Goal: Find specific page/section: Find specific page/section

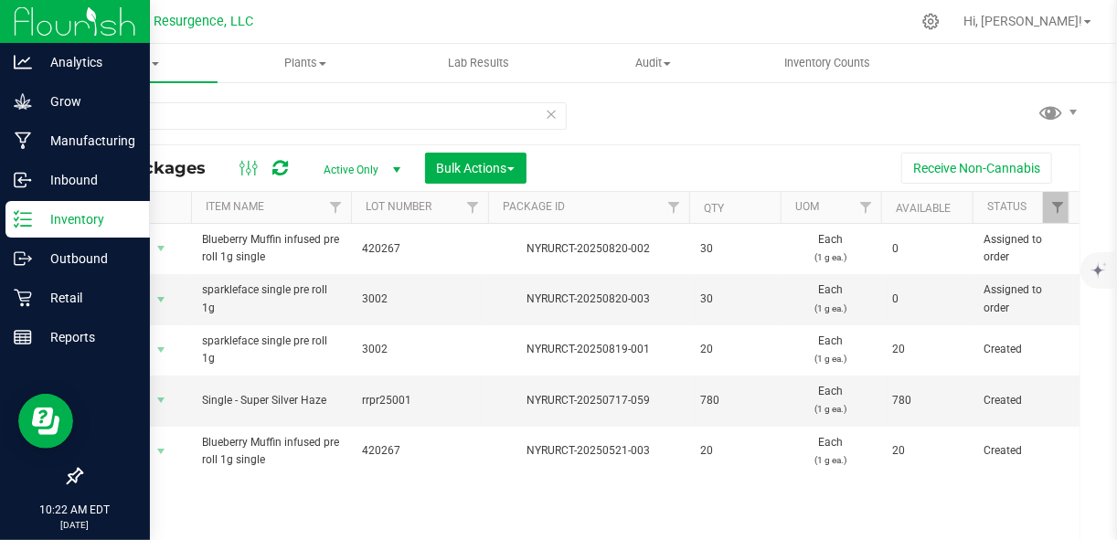
drag, startPoint x: 0, startPoint y: 0, endPoint x: 78, endPoint y: 225, distance: 237.8
click at [78, 225] on p "Inventory" at bounding box center [87, 219] width 110 height 22
click at [80, 225] on p "Inventory" at bounding box center [87, 219] width 110 height 22
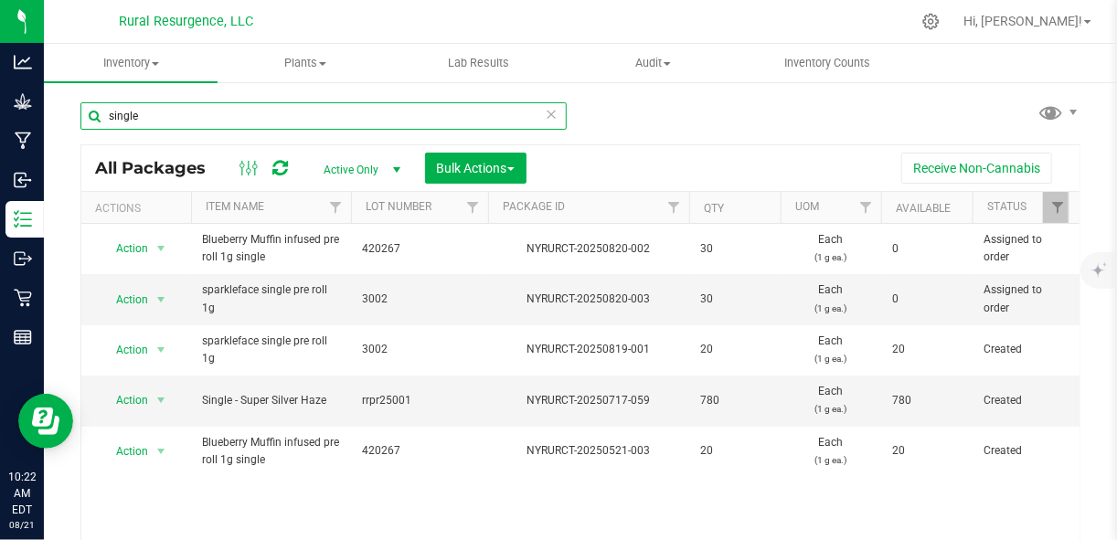
click at [334, 120] on input "single" at bounding box center [323, 115] width 486 height 27
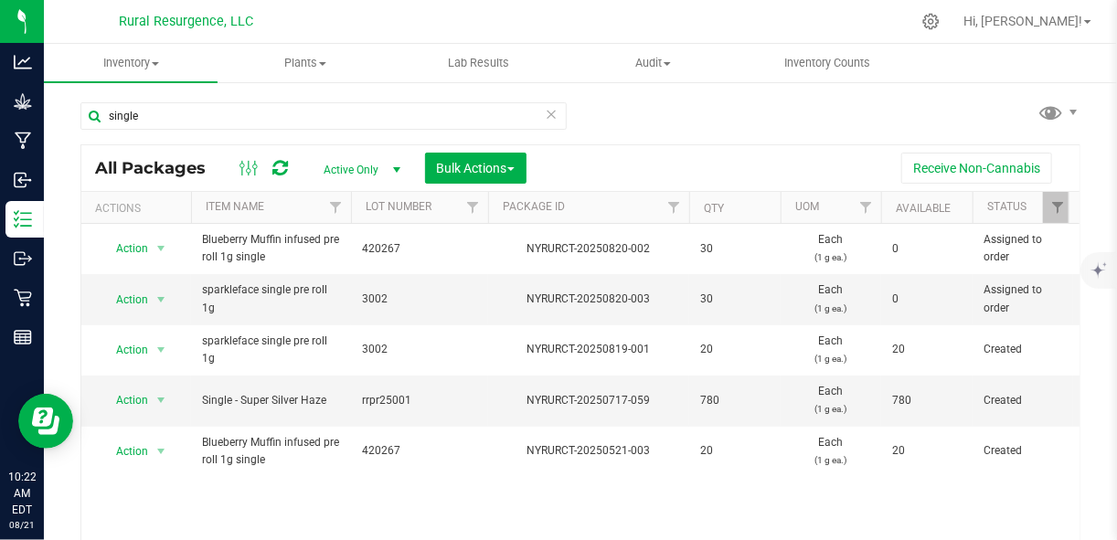
click at [545, 112] on icon at bounding box center [551, 113] width 13 height 22
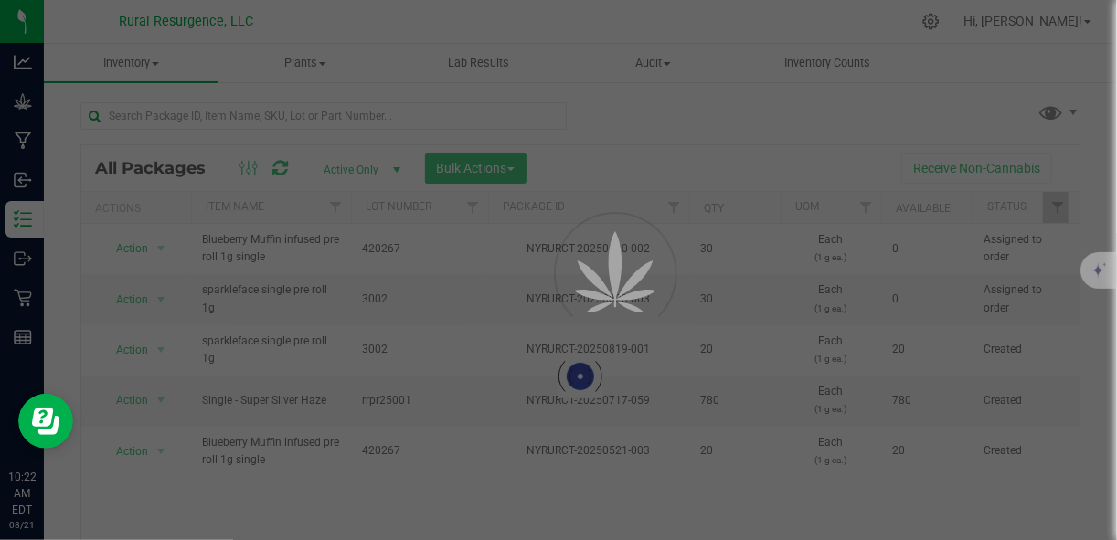
click at [543, 112] on div at bounding box center [558, 270] width 1117 height 540
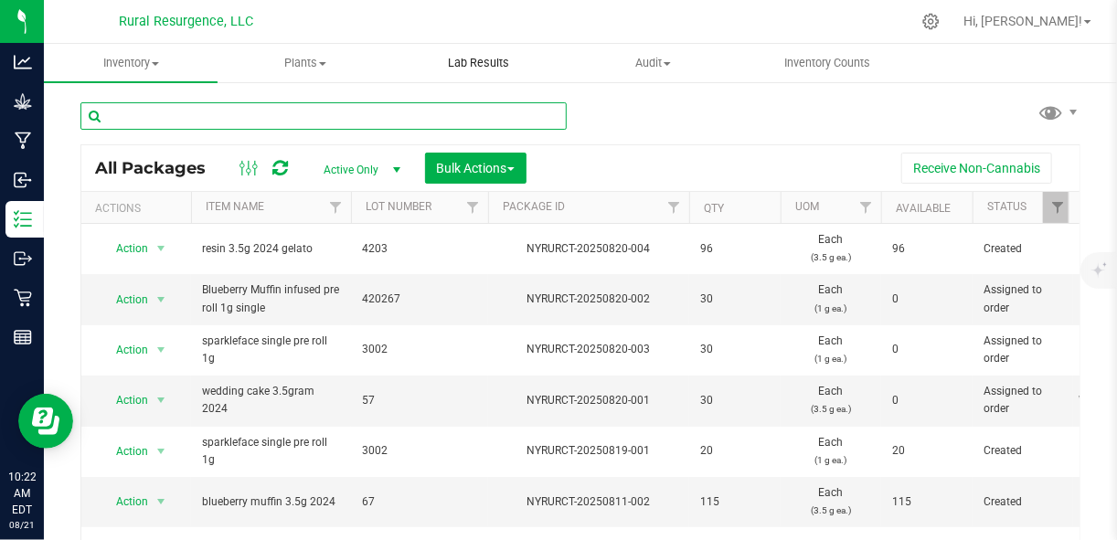
click at [546, 118] on input "text" at bounding box center [323, 115] width 486 height 27
click at [366, 111] on input "text" at bounding box center [323, 115] width 486 height 27
type input "pre roll"
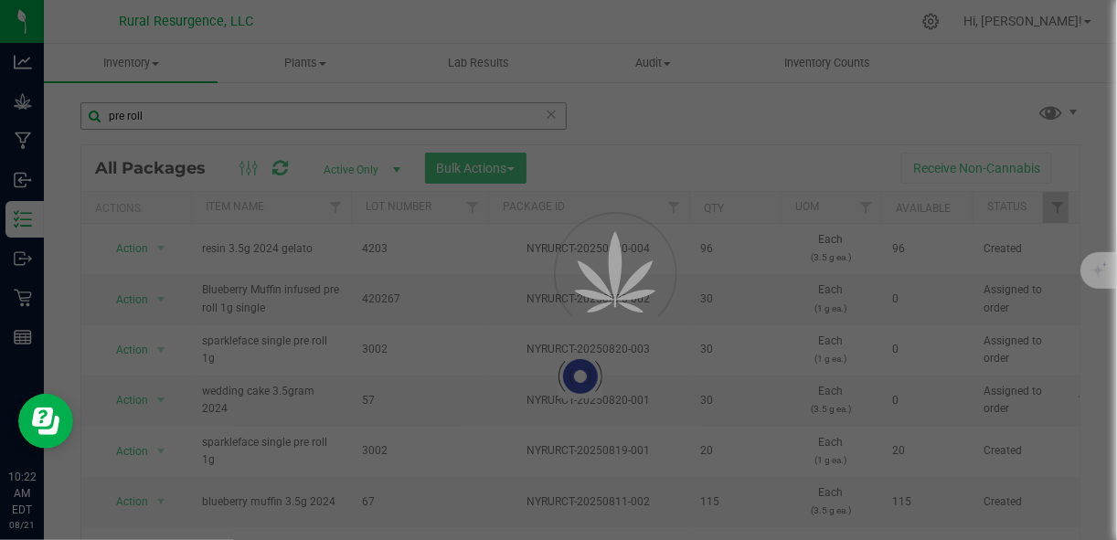
click at [366, 111] on div at bounding box center [558, 270] width 1117 height 540
